Goal: Information Seeking & Learning: Learn about a topic

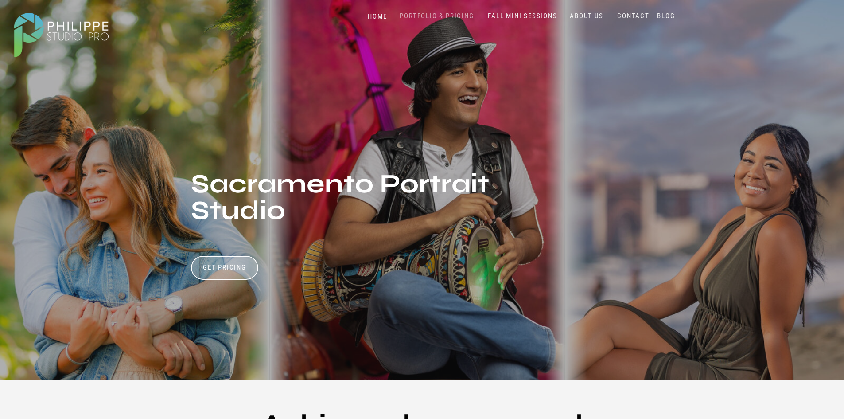
click at [431, 17] on nav "PORTFOLIO & PRICING" at bounding box center [436, 16] width 81 height 8
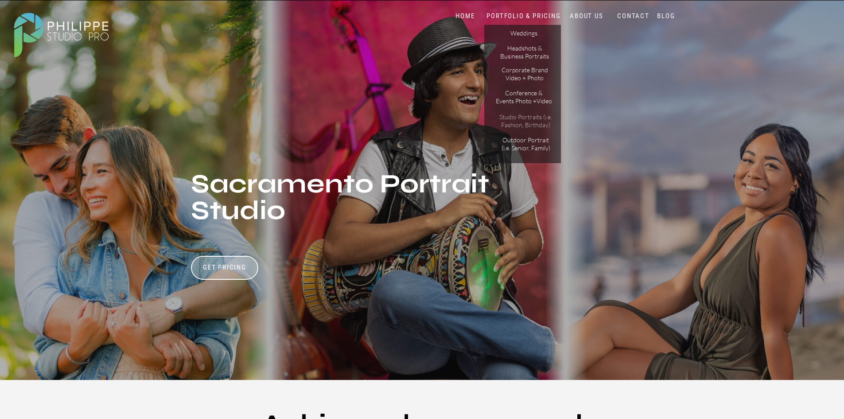
click at [514, 117] on p "Studio Portraits (i.e. Fashion, Birthday)" at bounding box center [526, 121] width 60 height 16
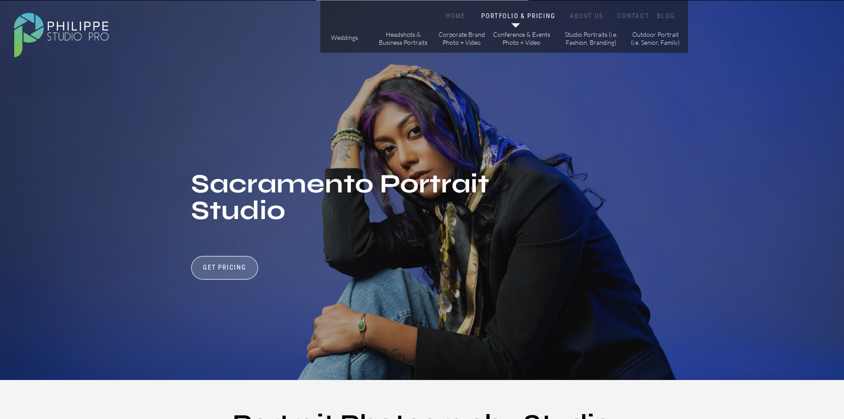
click at [212, 277] on div at bounding box center [224, 268] width 67 height 24
click at [235, 266] on h3 "Get Pricing" at bounding box center [224, 268] width 49 height 11
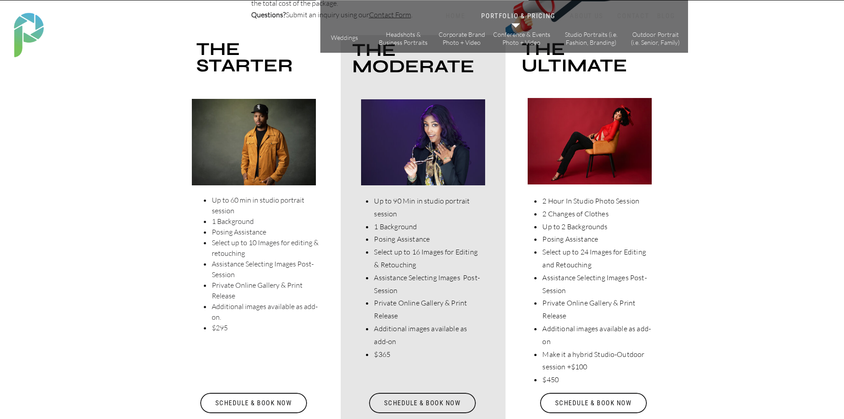
scroll to position [1783, 0]
